Goal: Task Accomplishment & Management: Manage account settings

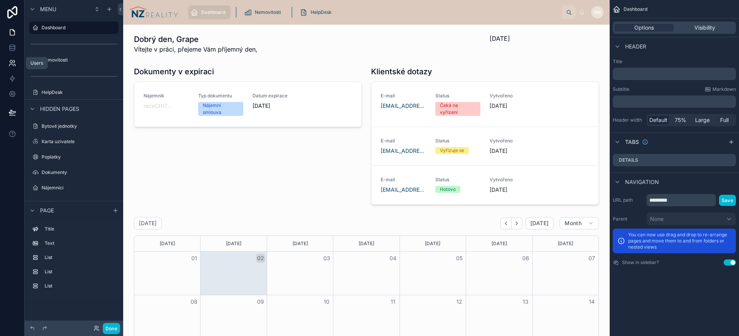
click at [17, 62] on link at bounding box center [12, 62] width 24 height 15
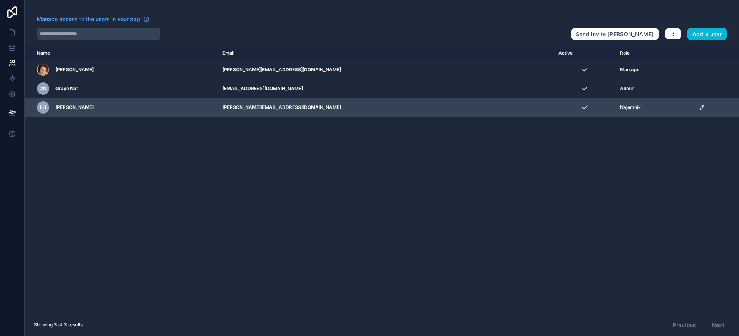
click at [699, 107] on icon "scrollable content" at bounding box center [702, 107] width 6 height 6
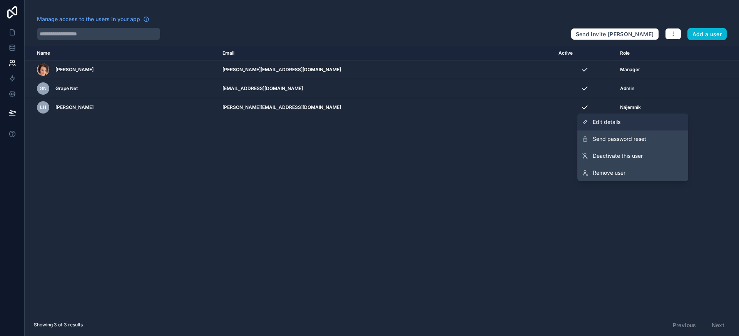
click at [606, 124] on span "Edit details" at bounding box center [607, 122] width 28 height 8
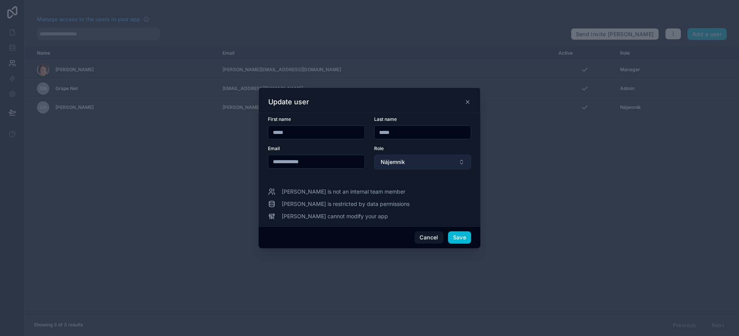
click at [397, 159] on span "Nájemník" at bounding box center [393, 162] width 24 height 8
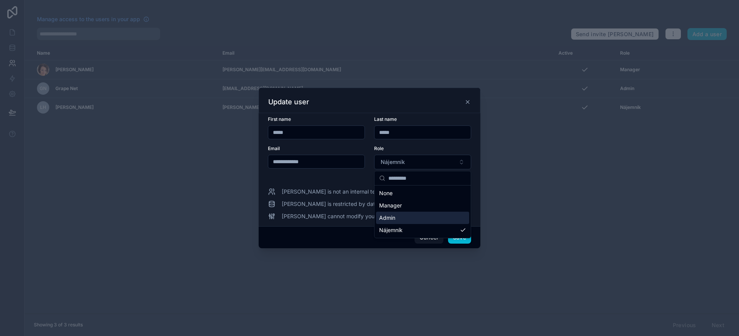
click at [397, 215] on div "Admin" at bounding box center [422, 218] width 93 height 12
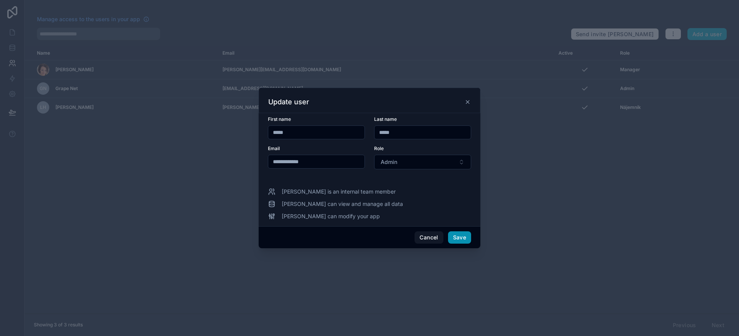
click at [460, 236] on button "Save" at bounding box center [459, 237] width 23 height 12
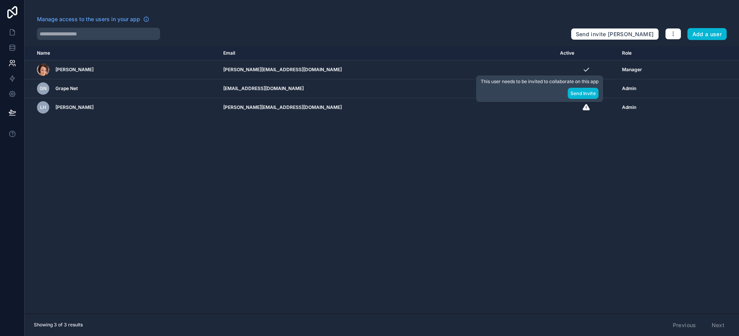
click at [560, 190] on div "Name Email Active Role [DOMAIN_NAME] [PERSON_NAME] [PERSON_NAME][EMAIL_ADDRESS]…" at bounding box center [382, 180] width 715 height 268
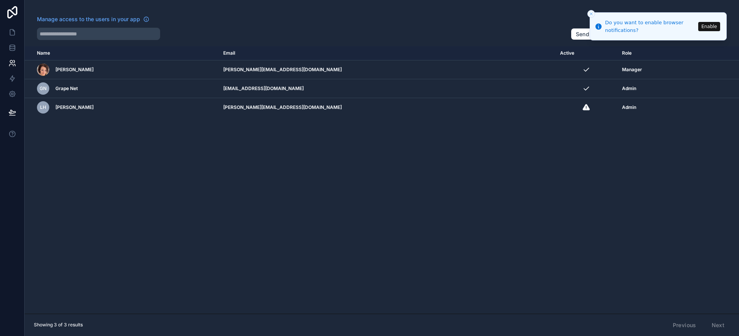
click at [592, 13] on icon "Close toast" at bounding box center [591, 14] width 5 height 5
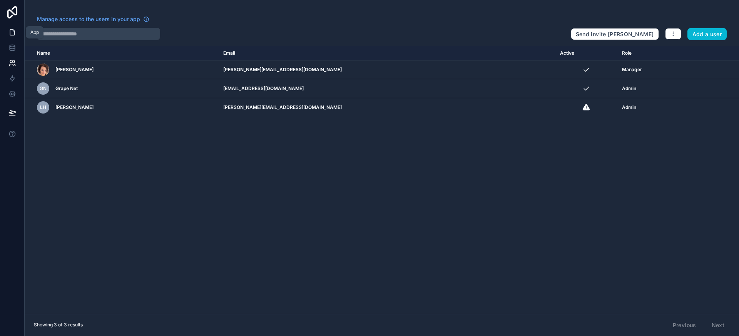
click at [10, 35] on icon at bounding box center [12, 33] width 5 height 6
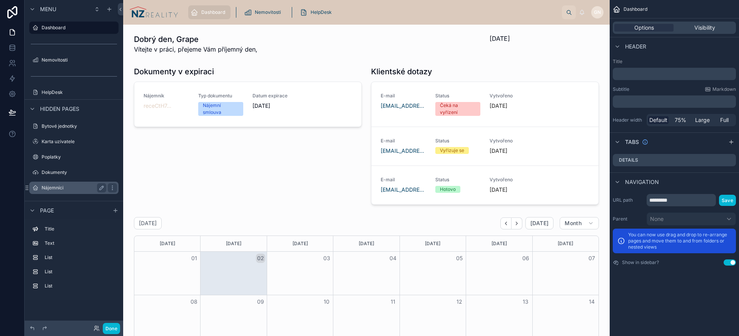
click at [42, 188] on label "Nájemníci" at bounding box center [73, 188] width 62 height 6
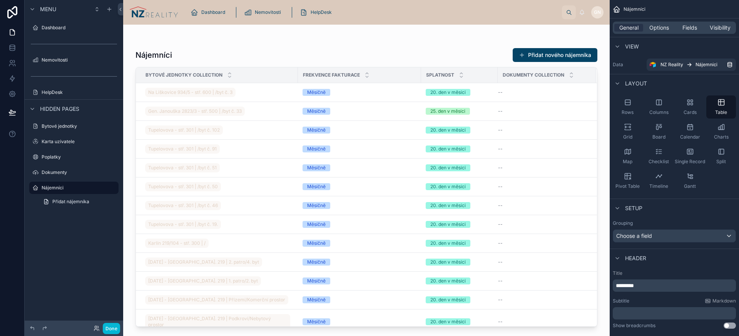
click at [273, 89] on div at bounding box center [366, 176] width 487 height 302
click at [270, 92] on div "Na Liškovice 934/5 - stř. 600 | /byt č. 3" at bounding box center [219, 92] width 148 height 12
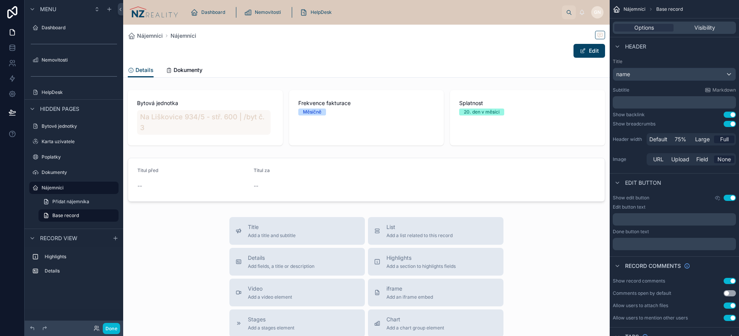
click at [213, 42] on div "Nájemníci Nájemníci Edit" at bounding box center [366, 44] width 477 height 38
click at [639, 76] on div "name" at bounding box center [674, 74] width 122 height 12
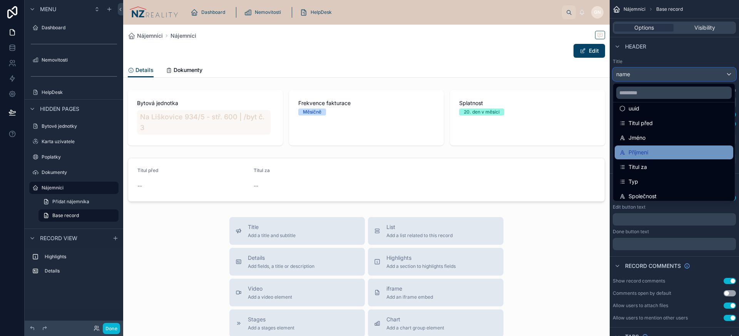
scroll to position [16, 0]
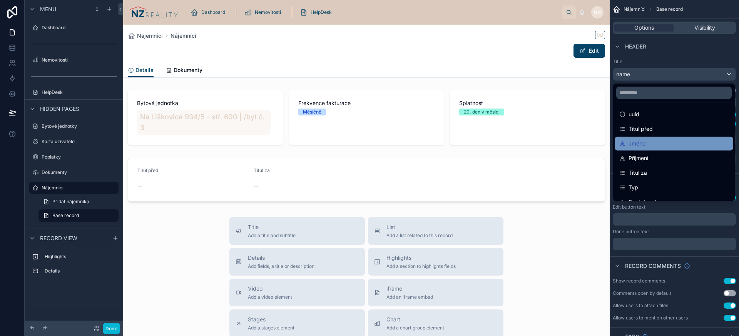
click at [653, 148] on div "Jméno" at bounding box center [674, 144] width 119 height 14
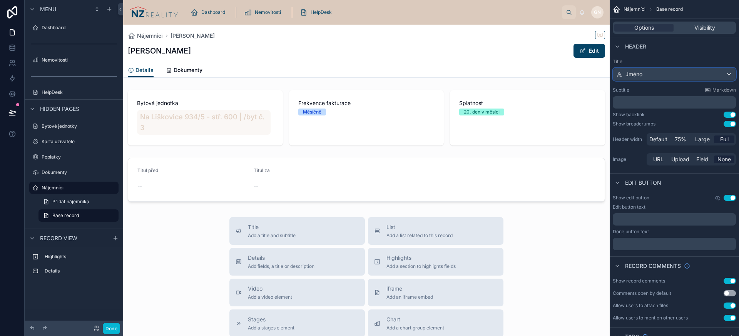
click at [671, 77] on div "Jméno" at bounding box center [674, 74] width 122 height 12
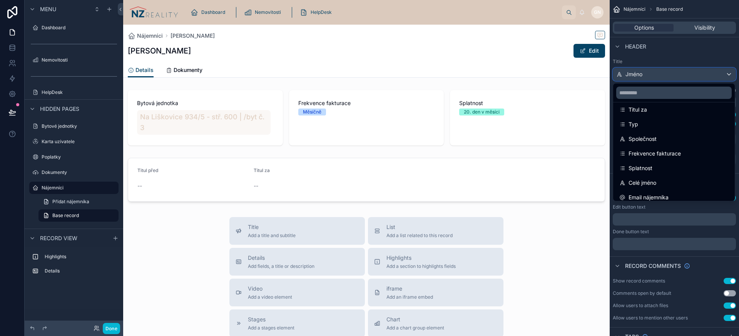
scroll to position [92, 0]
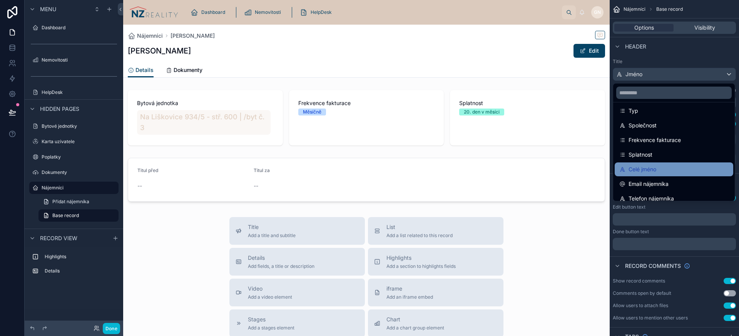
click at [664, 170] on div "Celé jméno" at bounding box center [674, 169] width 109 height 9
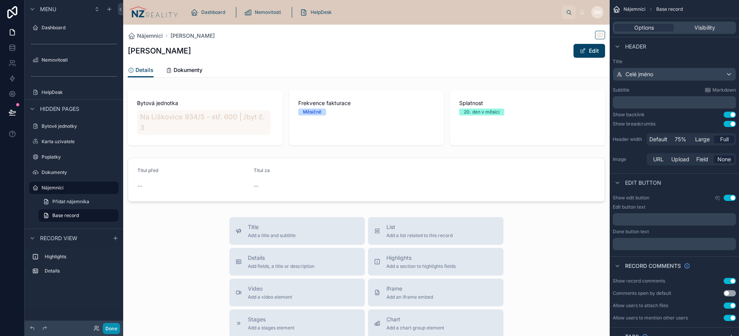
click at [109, 327] on button "Done" at bounding box center [111, 328] width 17 height 11
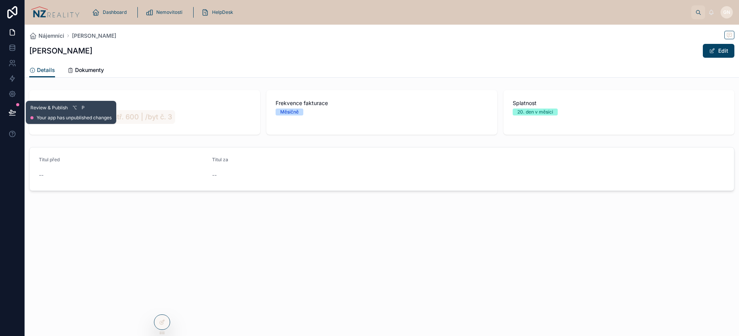
click at [8, 110] on icon at bounding box center [12, 113] width 8 height 8
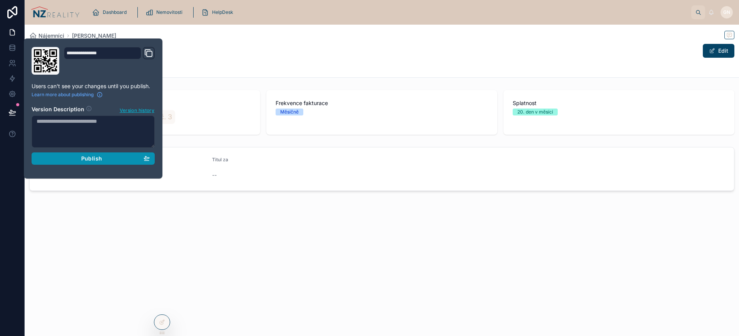
click at [88, 162] on button "Publish" at bounding box center [93, 158] width 123 height 12
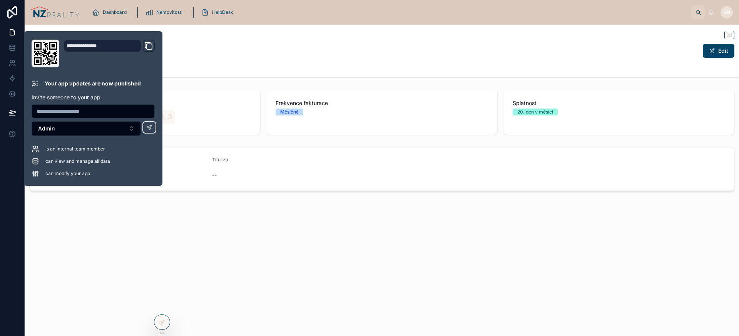
click at [250, 235] on div "Nájemníci [PERSON_NAME] [PERSON_NAME] Edit Details Details Dokumenty Bytová jed…" at bounding box center [382, 134] width 715 height 219
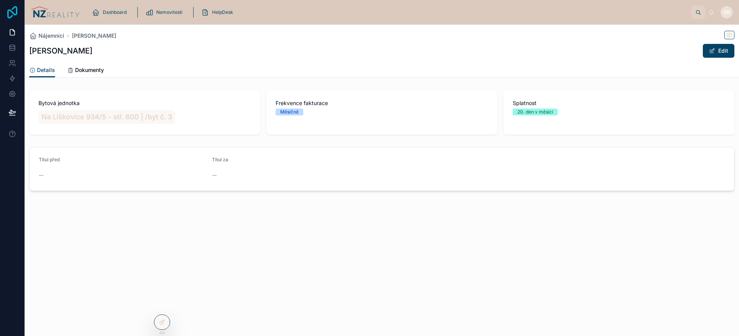
click at [13, 17] on icon at bounding box center [12, 12] width 15 height 12
